Goal: Information Seeking & Learning: Learn about a topic

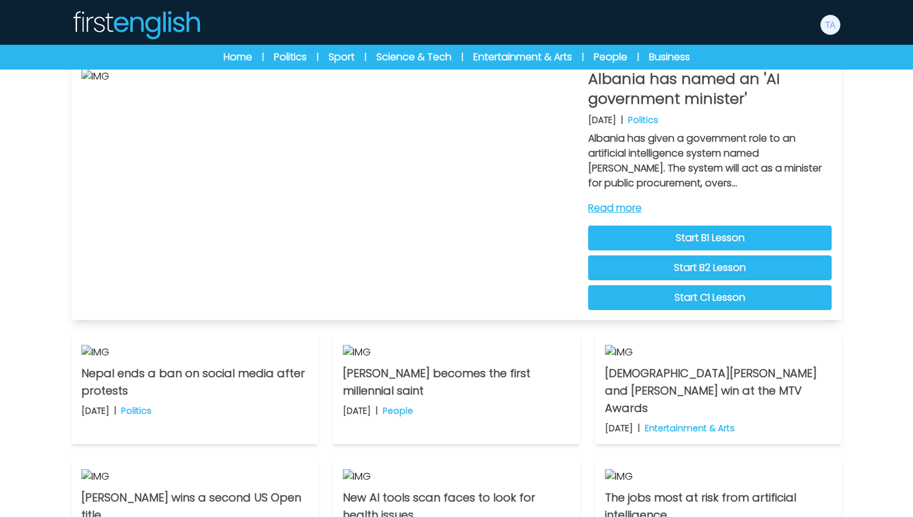
scroll to position [4, 0]
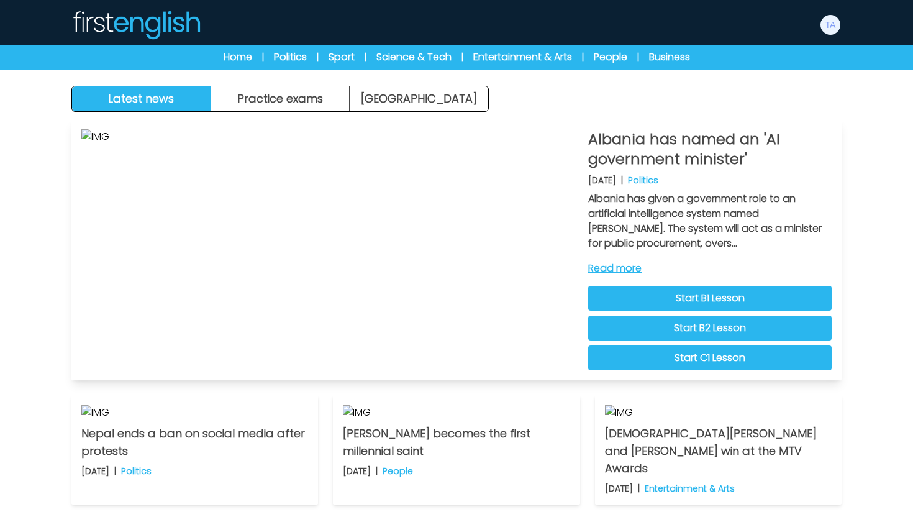
click at [627, 270] on link "Read more" at bounding box center [710, 268] width 244 height 15
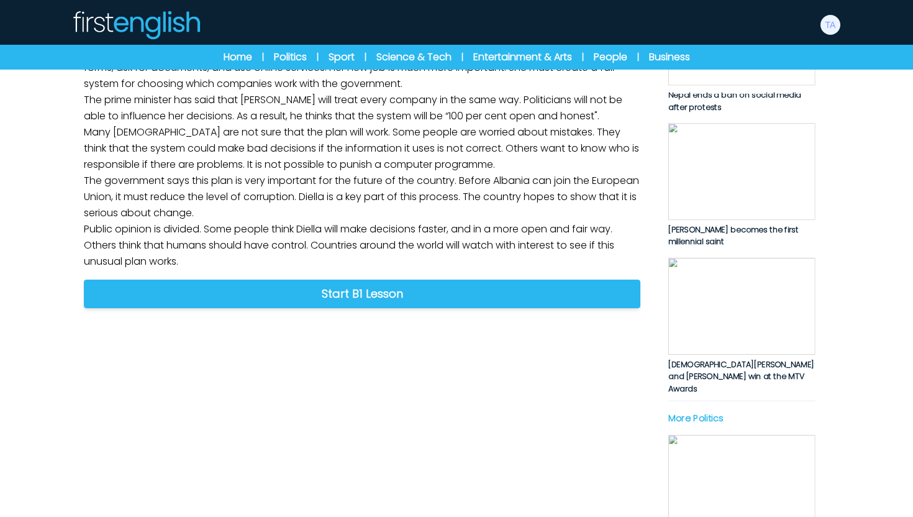
scroll to position [209, 0]
